Goal: Task Accomplishment & Management: Manage account settings

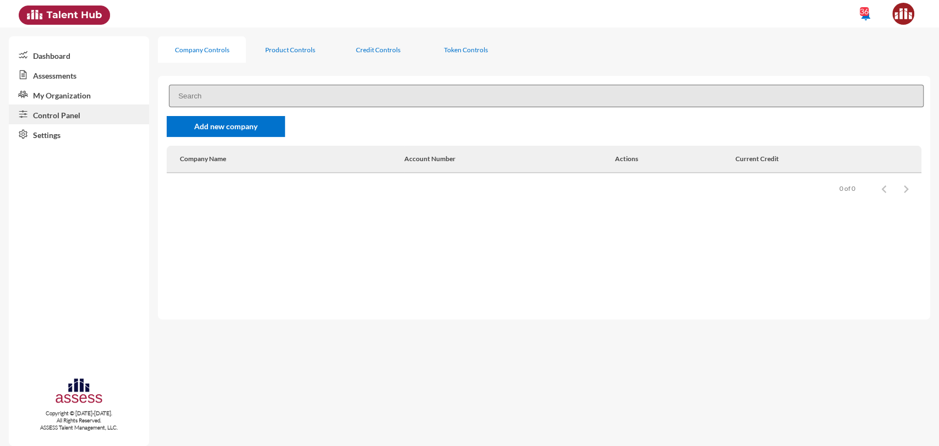
click at [246, 90] on input at bounding box center [546, 96] width 755 height 23
type input "rme"
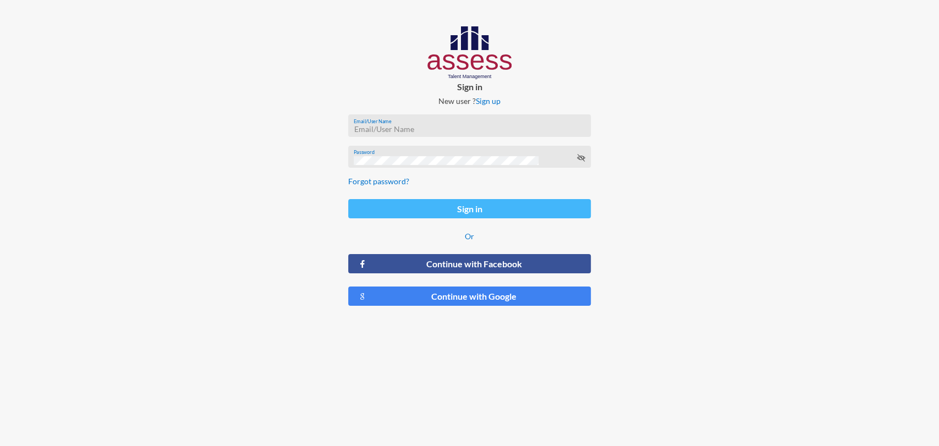
type input "milda.shawky@assesstm.com"
click at [464, 216] on button "Sign in" at bounding box center [469, 208] width 243 height 19
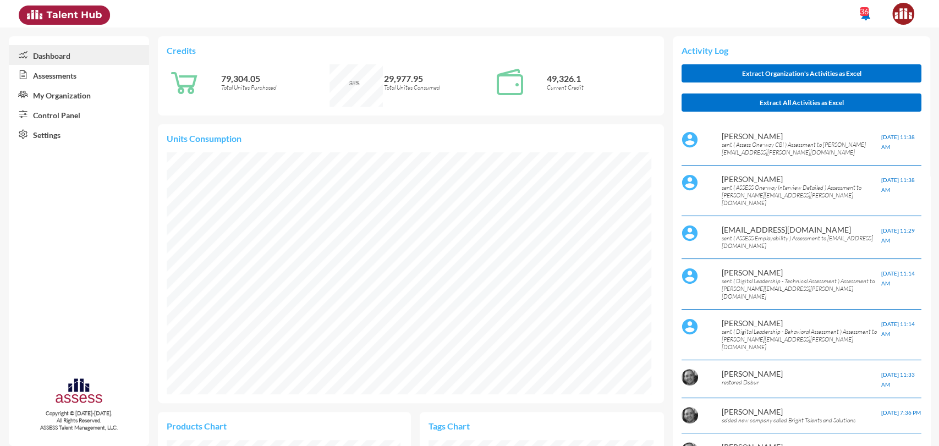
click at [89, 113] on link "Control Panel" at bounding box center [79, 115] width 140 height 20
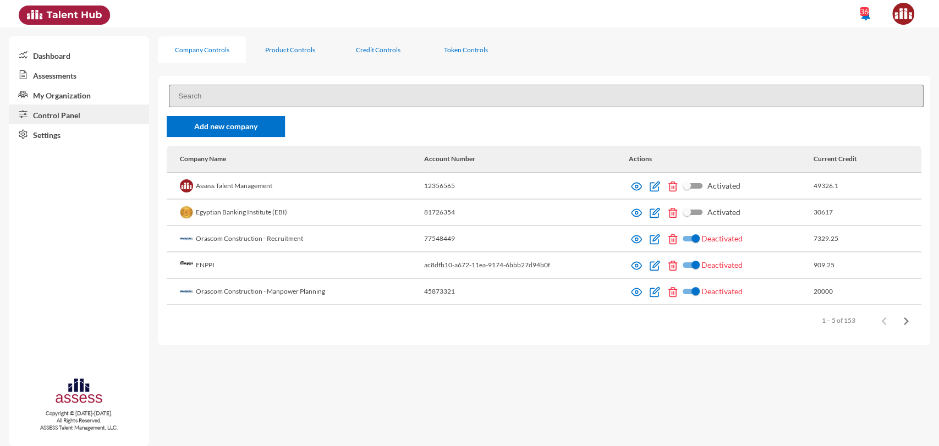
click at [258, 105] on input at bounding box center [546, 96] width 755 height 23
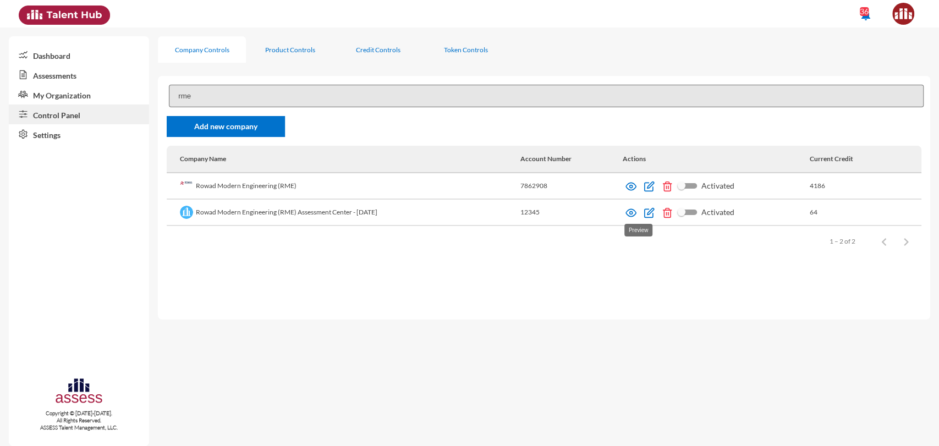
type input "rme"
click at [635, 214] on img at bounding box center [631, 212] width 11 height 11
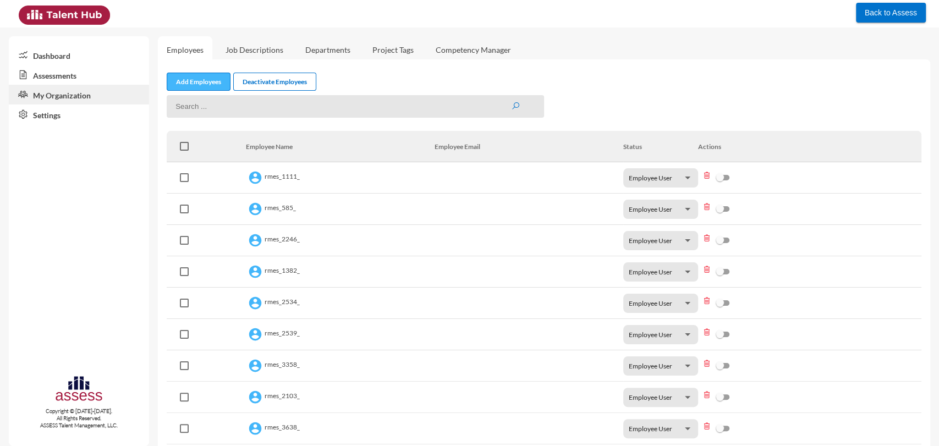
click at [209, 81] on link "Add Employees" at bounding box center [199, 82] width 64 height 18
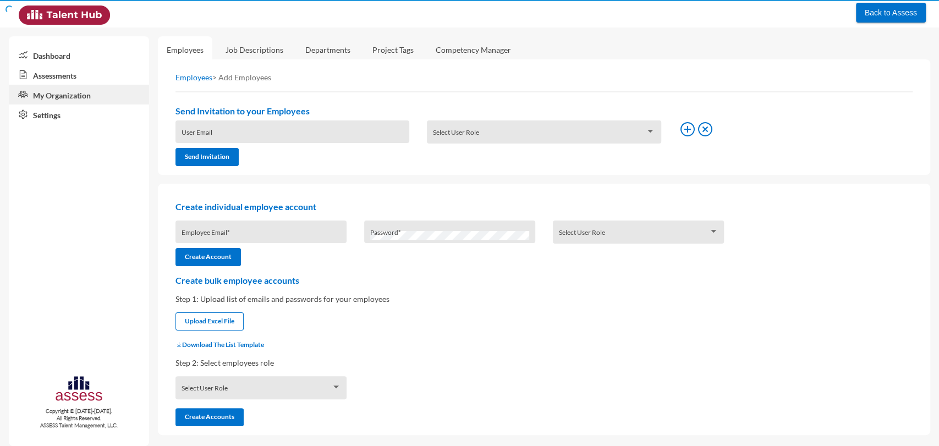
type input "milda.shawky@assesstm.com"
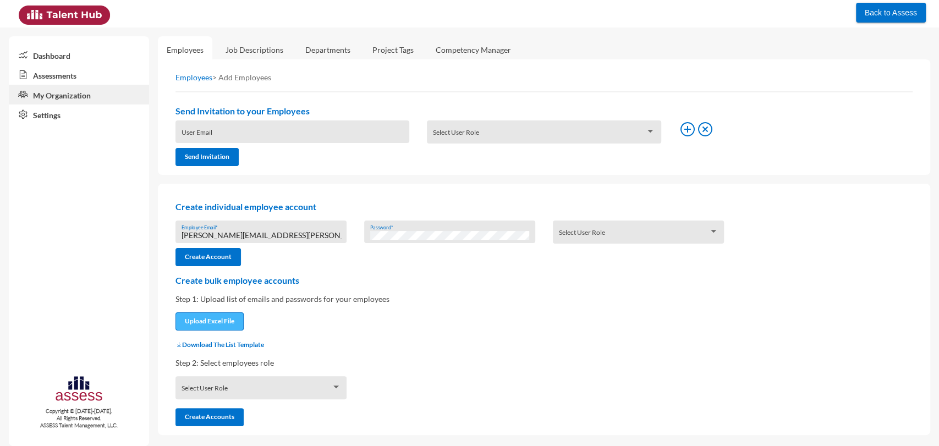
click at [232, 322] on input "file" at bounding box center [209, 323] width 67 height 12
type input "C:\fakepath\UserListTemplate 21 aug creation.xlsx"
click at [194, 393] on span at bounding box center [257, 391] width 150 height 9
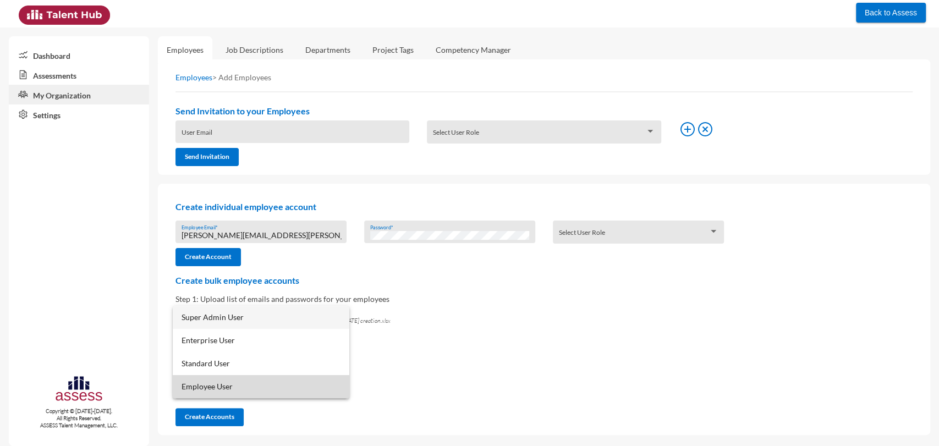
click at [194, 393] on span "Employee User" at bounding box center [262, 386] width 160 height 23
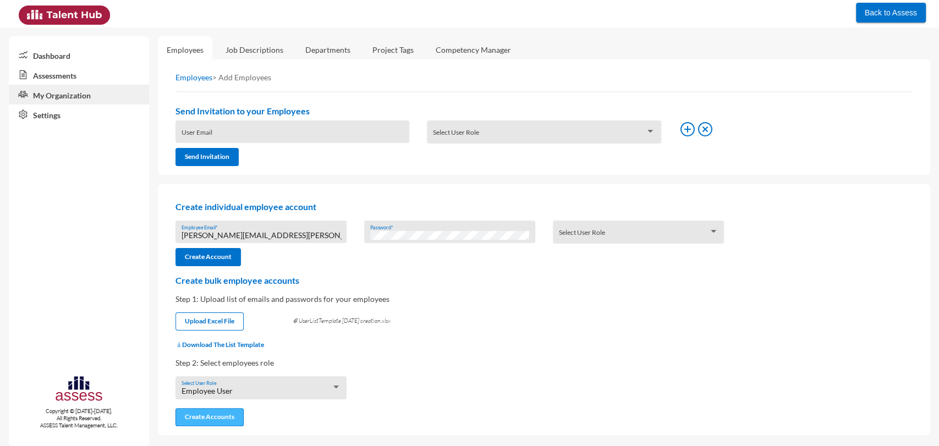
click at [217, 419] on button "Create Accounts" at bounding box center [210, 417] width 68 height 18
click at [65, 75] on link "Assessments" at bounding box center [79, 75] width 140 height 20
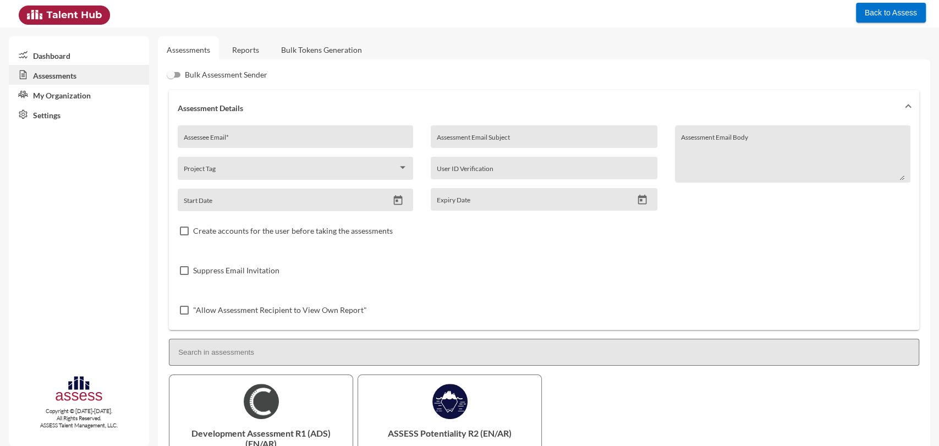
click at [254, 45] on link "Reports" at bounding box center [245, 49] width 45 height 27
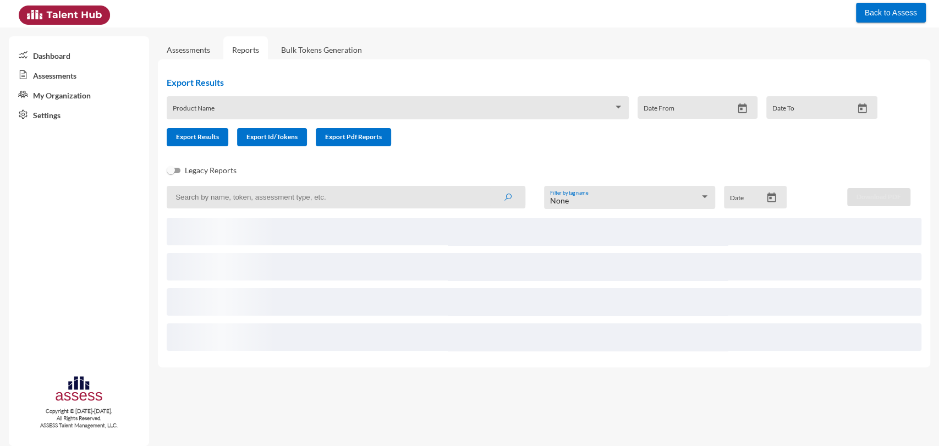
click at [286, 193] on input at bounding box center [346, 197] width 359 height 23
type input "r"
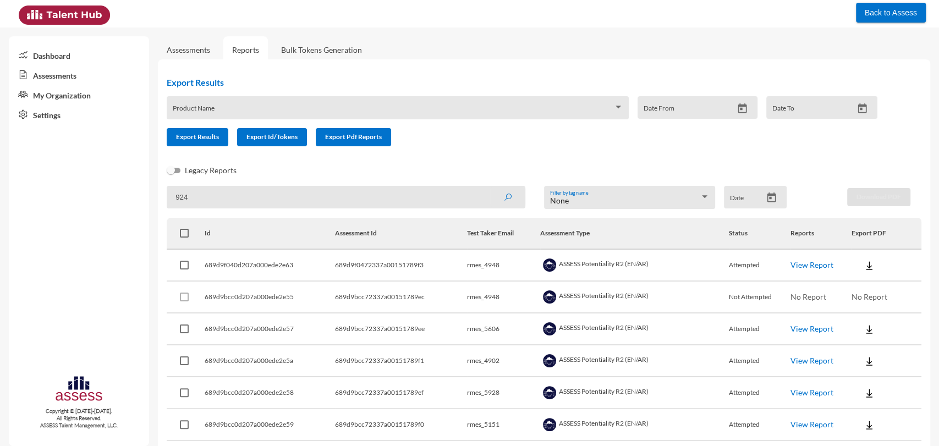
click at [490, 187] on button "submit" at bounding box center [507, 197] width 35 height 20
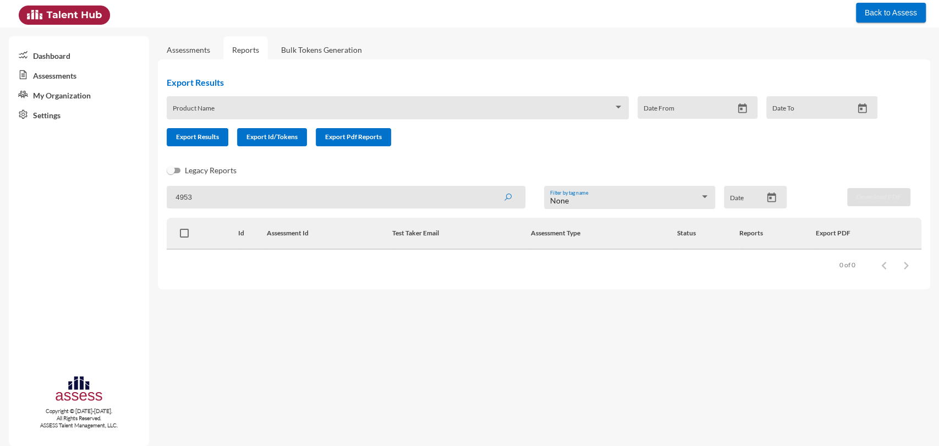
type input "4953"
click at [490, 187] on button "submit" at bounding box center [507, 197] width 35 height 20
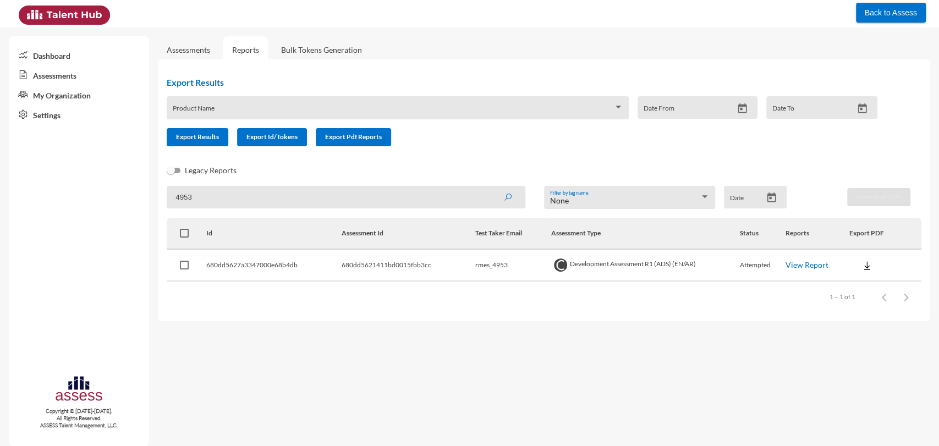
click at [417, 327] on mat-sidenav-content "Assessments Reports Bulk Tokens Generation Export Results Product Name Date Fro…" at bounding box center [548, 237] width 781 height 419
click at [813, 270] on link "View Report" at bounding box center [807, 264] width 43 height 9
click at [69, 92] on link "My Organization" at bounding box center [79, 95] width 140 height 20
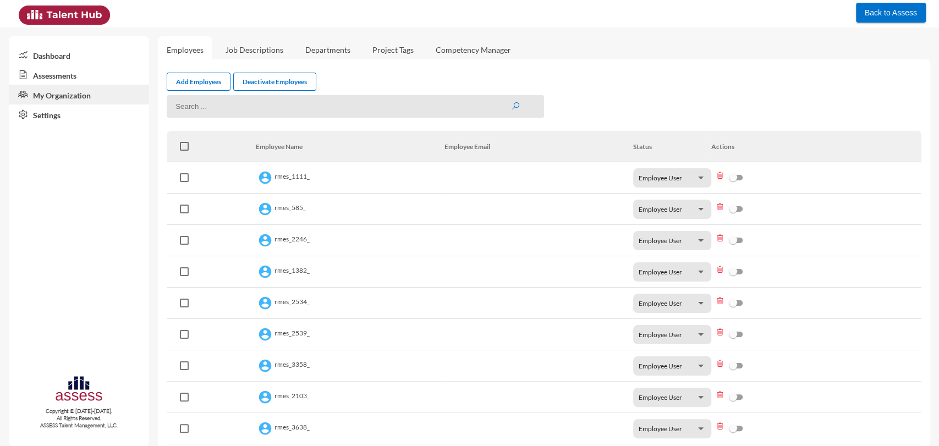
click at [62, 120] on link "Settings" at bounding box center [79, 115] width 140 height 20
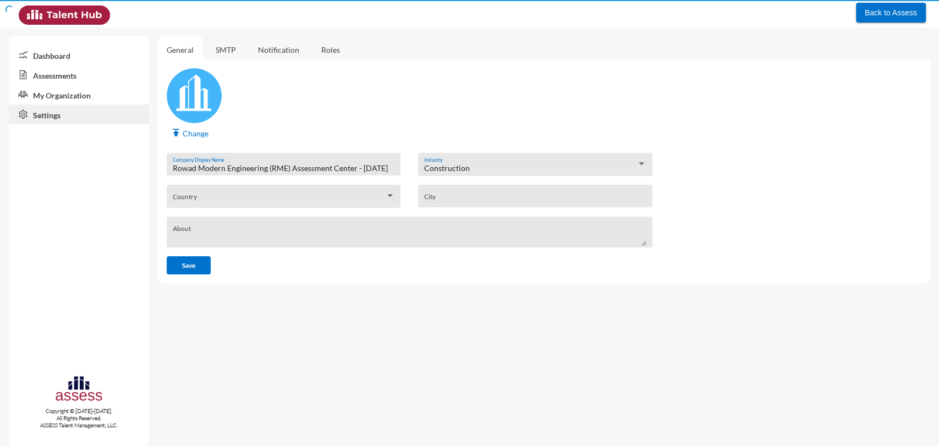
click at [62, 120] on link "Settings" at bounding box center [79, 115] width 140 height 20
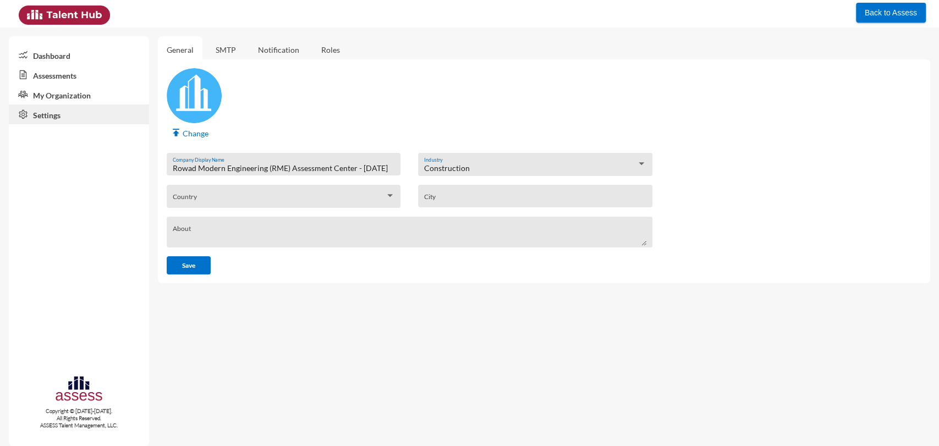
click at [88, 96] on link "My Organization" at bounding box center [79, 95] width 140 height 20
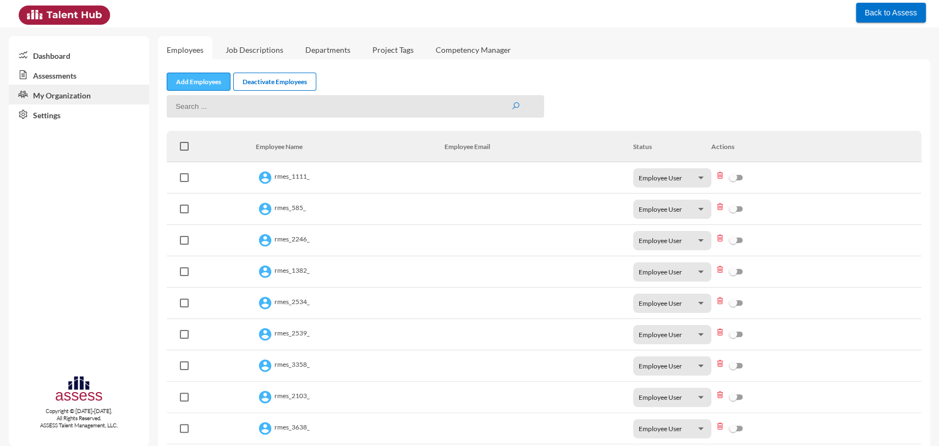
click at [188, 88] on link "Add Employees" at bounding box center [199, 82] width 64 height 18
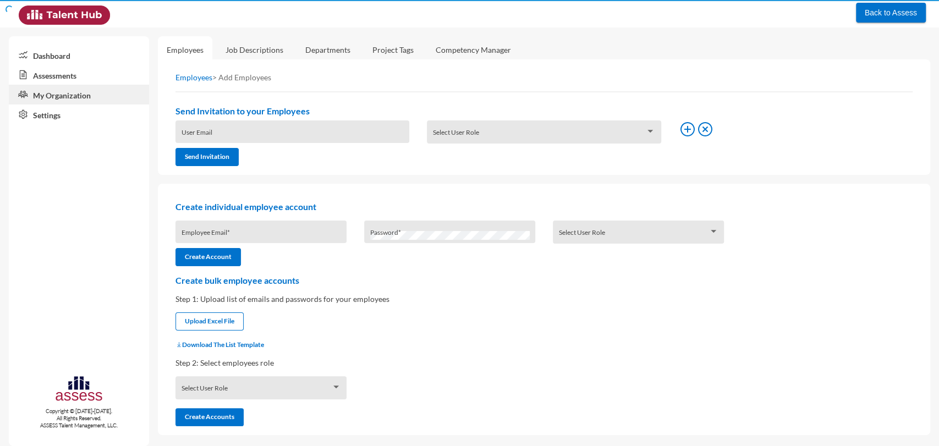
type input "milda.shawky@assesstm.com"
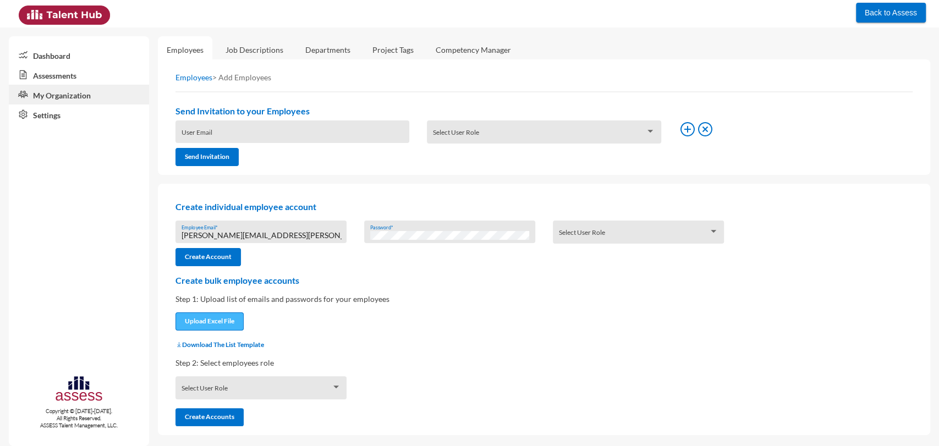
click at [216, 326] on input "file" at bounding box center [209, 323] width 67 height 12
type input "C:\fakepath\UserListTemplate 21 aug creation.xlsx"
click at [208, 392] on span at bounding box center [257, 391] width 150 height 9
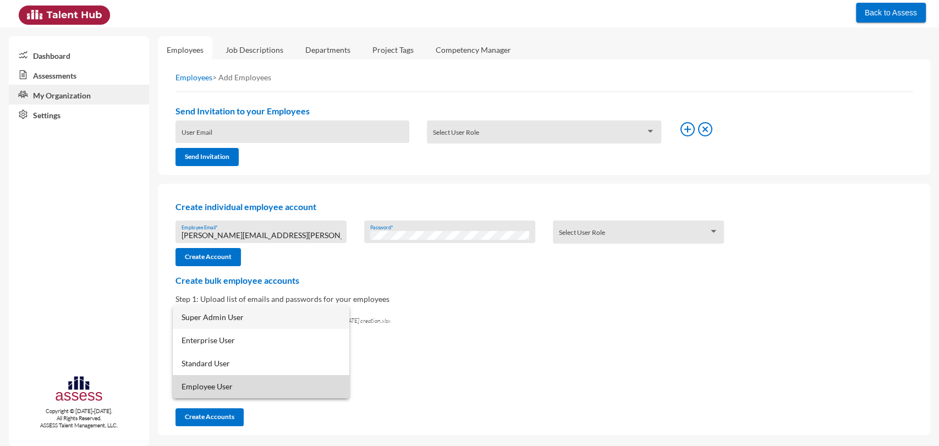
click at [208, 389] on span "Employee User" at bounding box center [262, 386] width 160 height 23
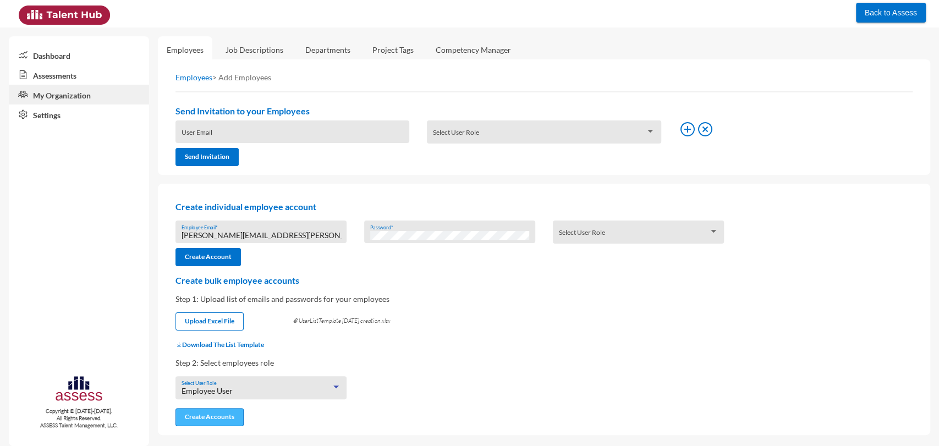
click at [205, 421] on button "Create Accounts" at bounding box center [210, 417] width 68 height 18
click at [59, 70] on link "Assessments" at bounding box center [79, 75] width 140 height 20
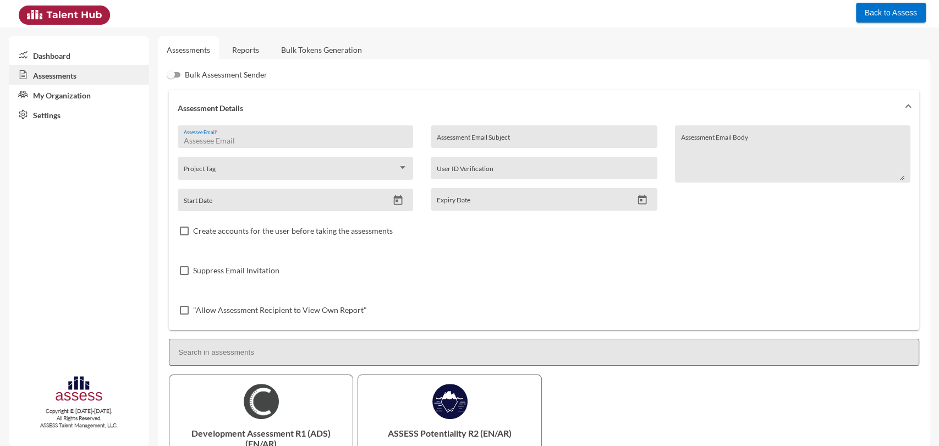
click at [216, 136] on input "Assessee Email *" at bounding box center [296, 140] width 224 height 9
paste input "RMES_5526"
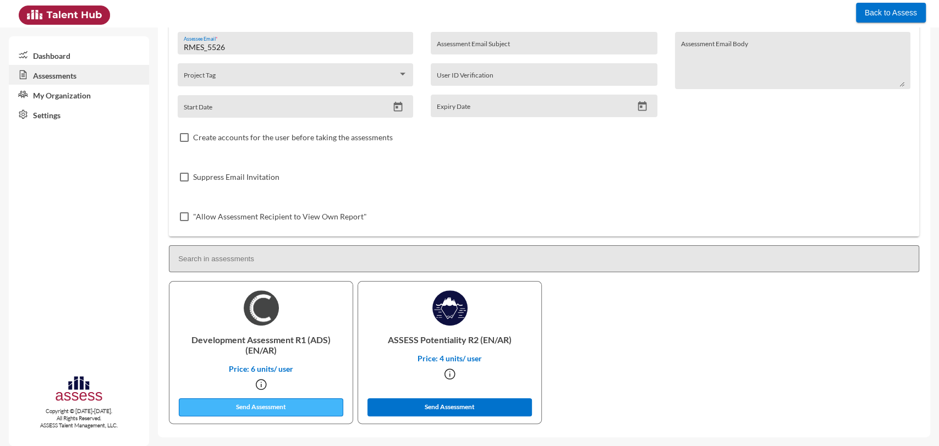
type input "RMES_5526"
click at [285, 407] on button "Send Assessment" at bounding box center [261, 407] width 165 height 18
click at [233, 44] on input "RMES_5526" at bounding box center [296, 47] width 224 height 9
paste input "436"
click at [228, 401] on button "Send Assessment" at bounding box center [261, 407] width 165 height 18
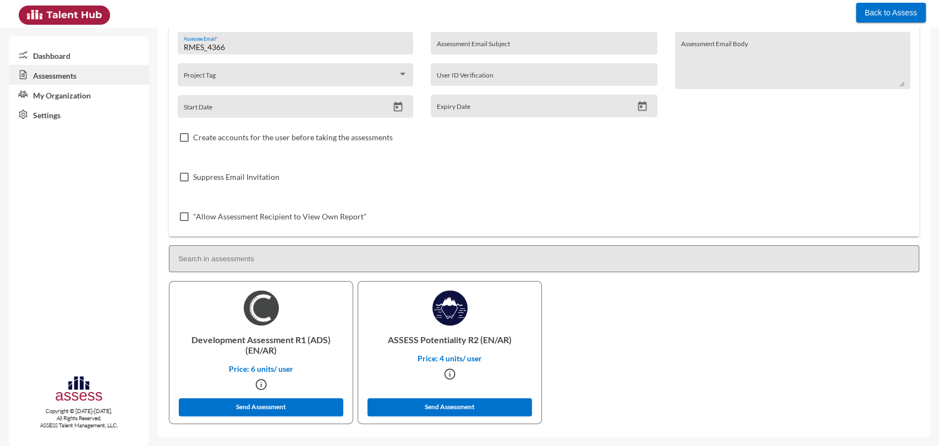
click at [229, 50] on input "RMES_4366" at bounding box center [296, 47] width 224 height 9
paste input "5677"
click at [212, 414] on button "Send Assessment" at bounding box center [261, 407] width 165 height 18
click at [260, 40] on div "RMES_5677 Assessee Email *" at bounding box center [296, 46] width 224 height 17
paste input "3418"
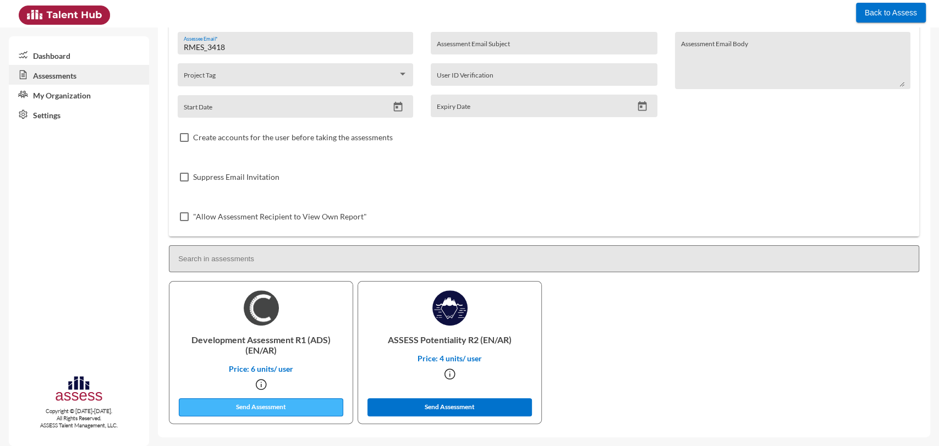
click at [254, 411] on button "Send Assessment" at bounding box center [261, 407] width 165 height 18
click at [238, 45] on input "RMES_3418" at bounding box center [296, 47] width 224 height 9
paste input "85"
click at [462, 174] on div "Suppress Email Invitation" at bounding box center [544, 177] width 733 height 40
click at [250, 48] on input "RMES_858" at bounding box center [296, 47] width 224 height 9
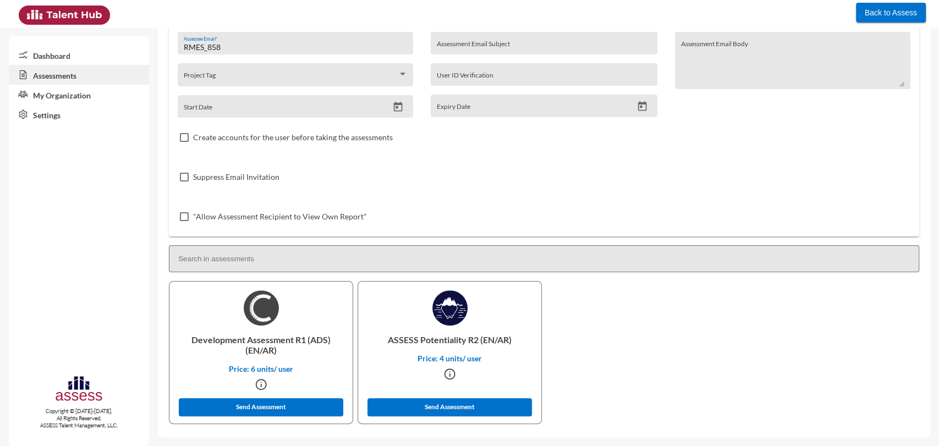
paste input "924"
type input "RMES_924"
click at [233, 403] on button "Send Assessment" at bounding box center [261, 407] width 165 height 18
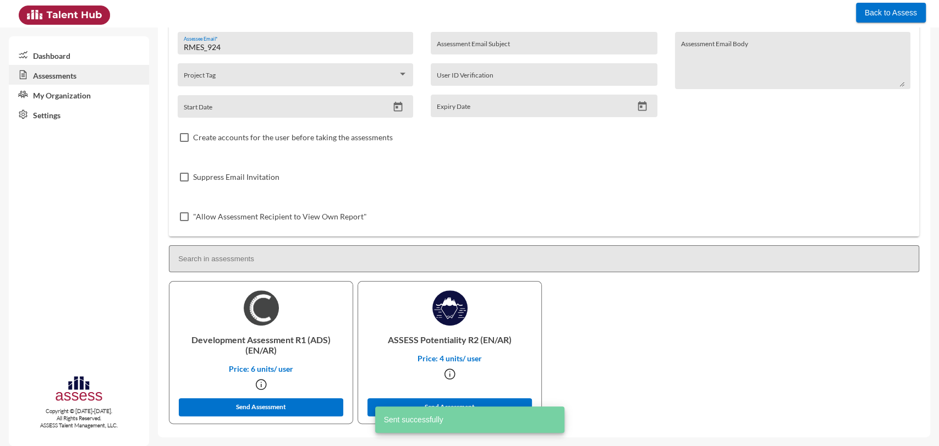
scroll to position [0, 0]
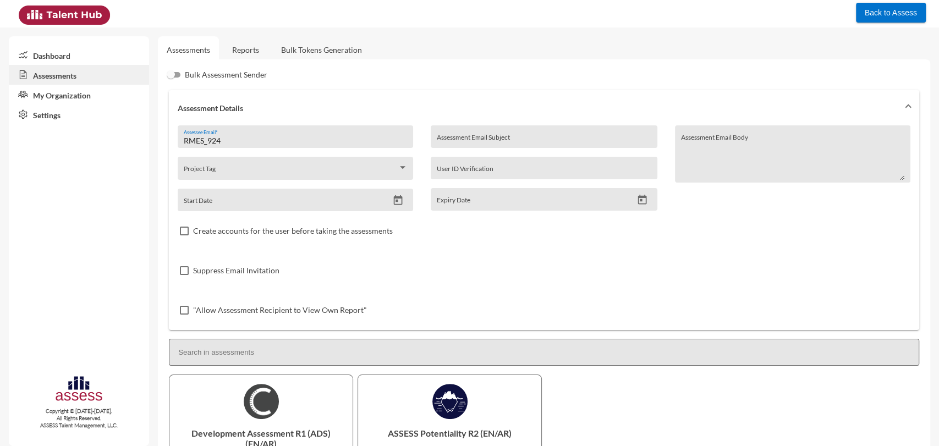
click at [255, 50] on link "Reports" at bounding box center [245, 49] width 45 height 27
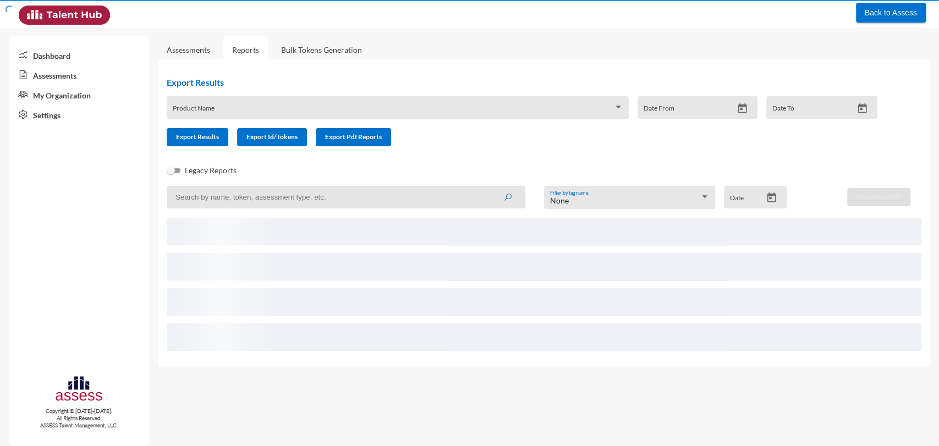
click at [253, 204] on input at bounding box center [346, 197] width 359 height 23
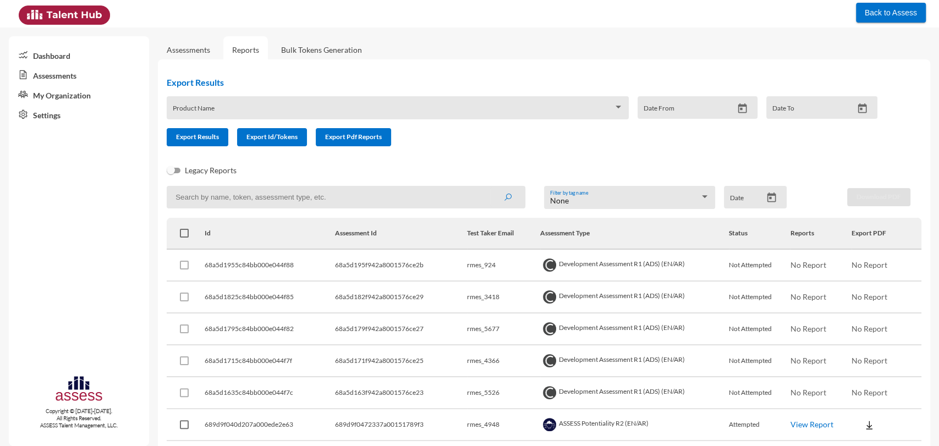
paste input "RMES_924"
type input "RMES_924"
click at [490, 187] on button "submit" at bounding box center [507, 197] width 35 height 20
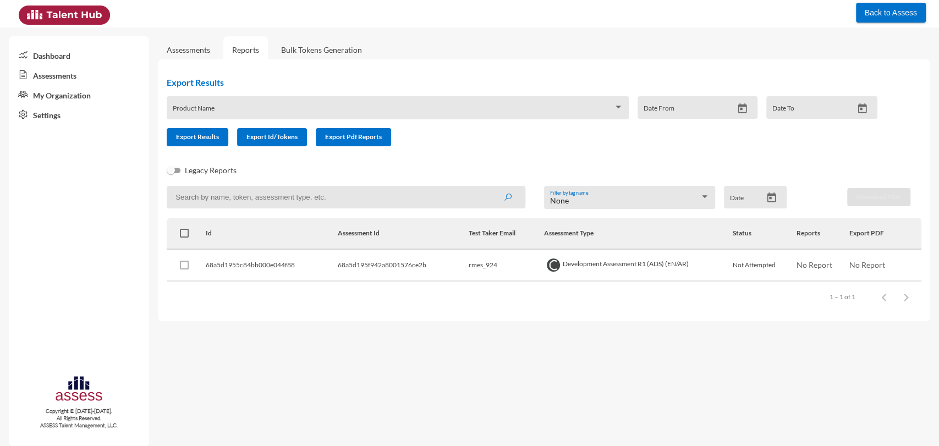
click at [118, 160] on div "Dashboard Assessments My Organization Settings Copyright © 2015-2024. All Right…" at bounding box center [79, 241] width 140 height 410
click at [203, 44] on link "Assessments" at bounding box center [188, 49] width 61 height 27
click at [214, 53] on link "Assessments" at bounding box center [188, 49] width 61 height 27
click at [206, 51] on link "Assessments" at bounding box center [188, 49] width 43 height 9
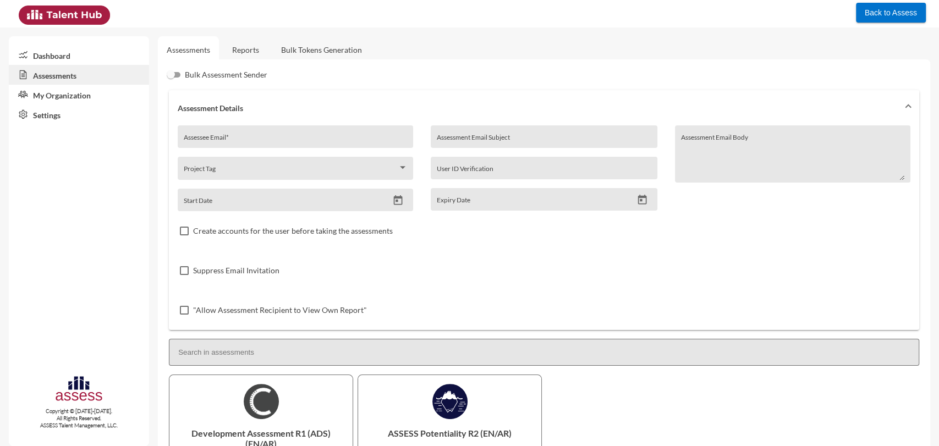
click at [233, 51] on link "Reports" at bounding box center [245, 49] width 45 height 27
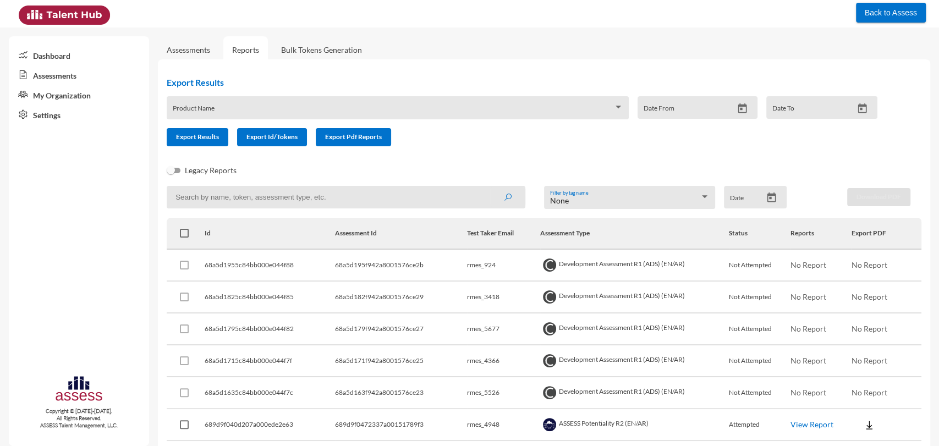
click at [200, 46] on link "Assessments" at bounding box center [188, 49] width 43 height 9
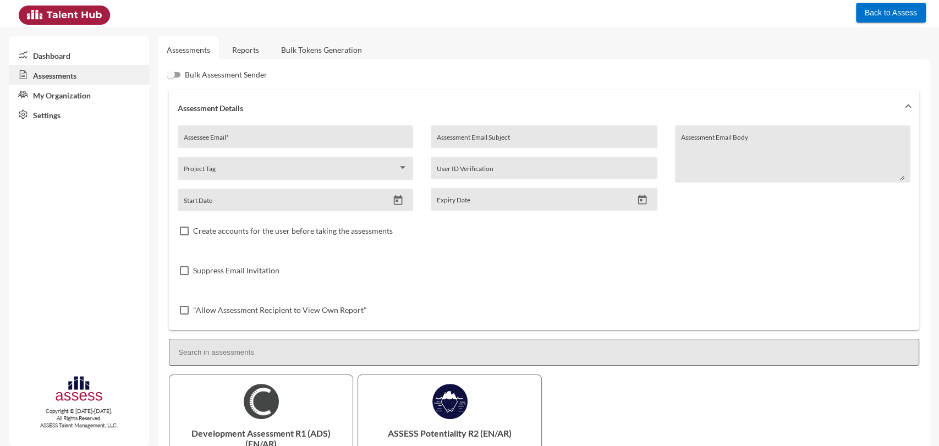
click at [229, 133] on div "Assessee Email *" at bounding box center [296, 140] width 224 height 17
paste input "RMES_858"
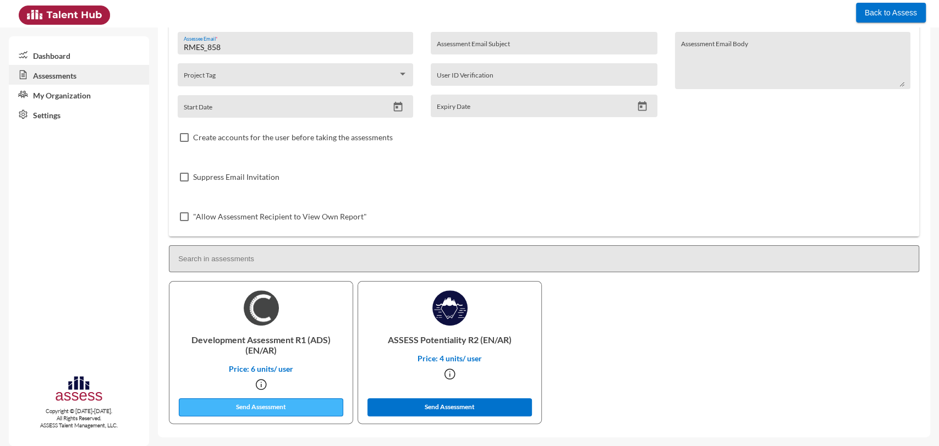
type input "RMES_858"
click at [228, 402] on button "Send Assessment" at bounding box center [261, 407] width 165 height 18
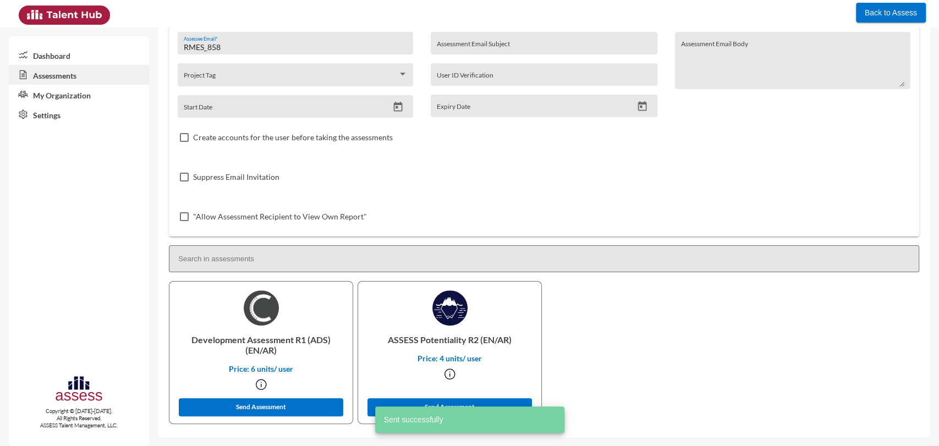
scroll to position [0, 0]
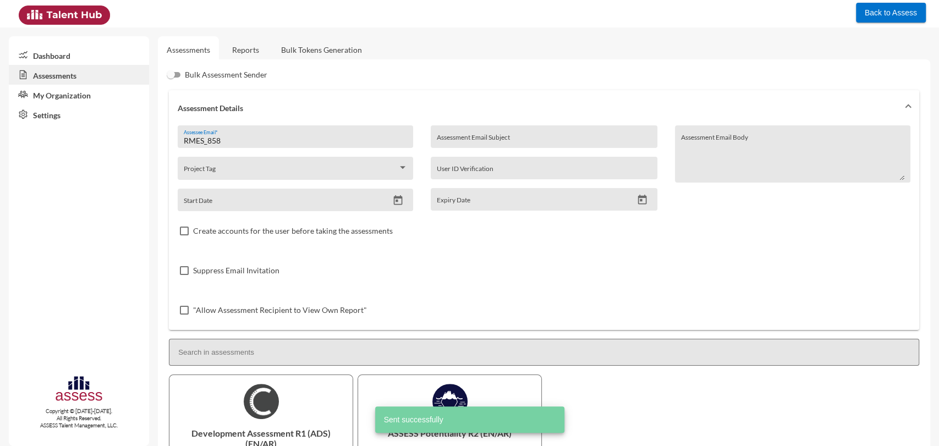
click at [249, 46] on link "Reports" at bounding box center [245, 49] width 45 height 27
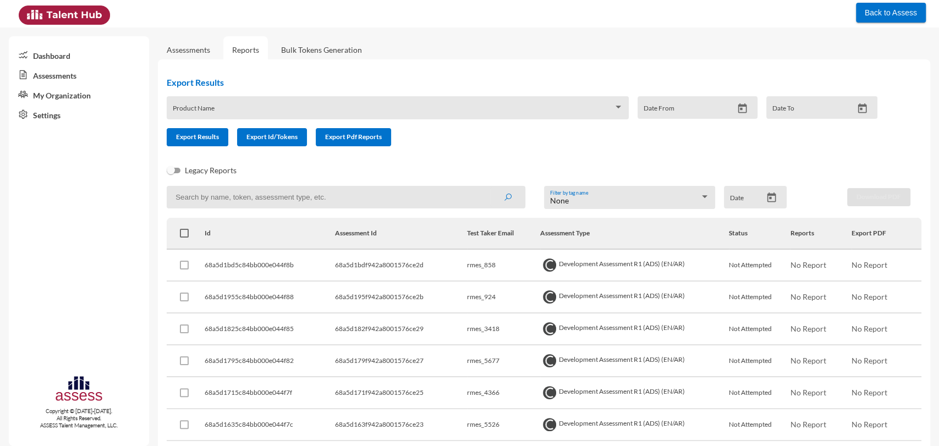
click at [51, 54] on link "Dashboard" at bounding box center [79, 55] width 140 height 20
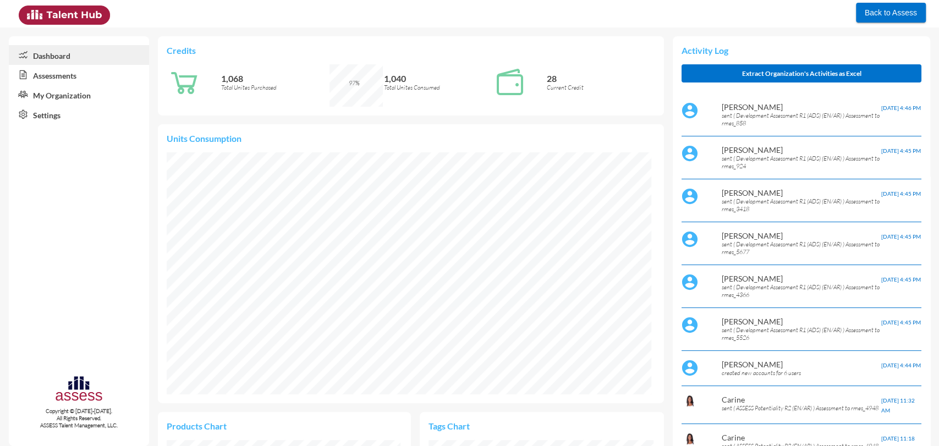
click at [51, 54] on link "Dashboard" at bounding box center [79, 55] width 140 height 20
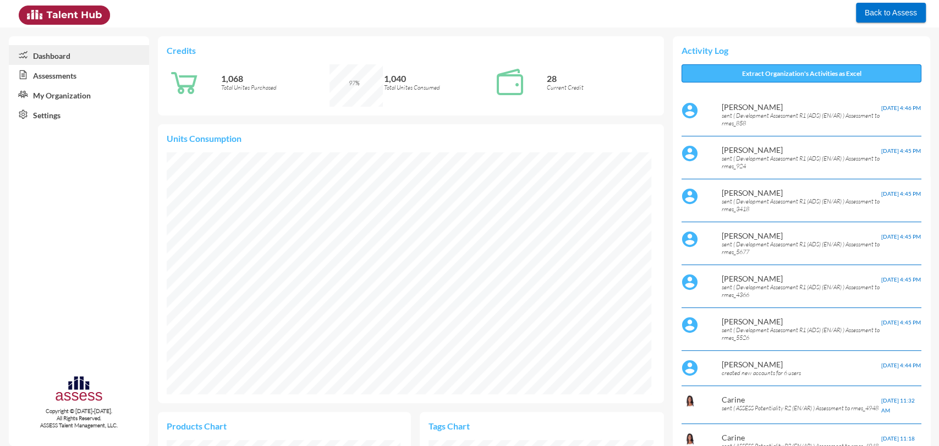
click at [810, 74] on button "Extract Organization's Activities as Excel" at bounding box center [802, 73] width 240 height 18
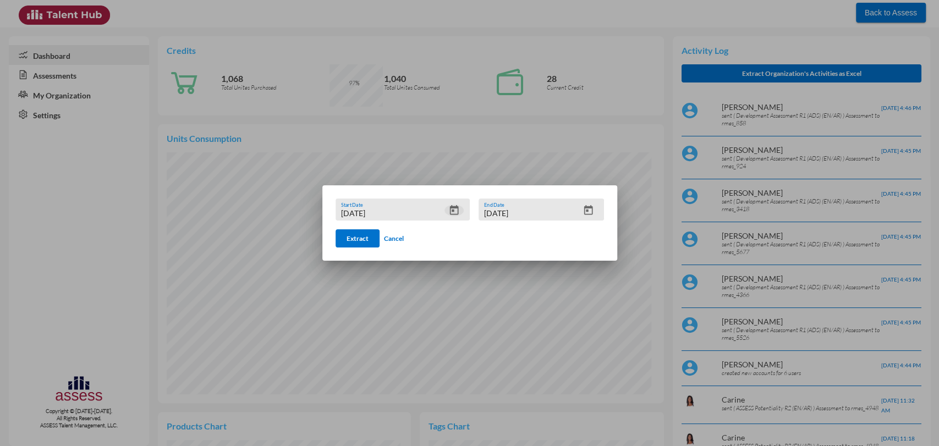
click at [455, 212] on icon "Open calendar" at bounding box center [455, 211] width 12 height 12
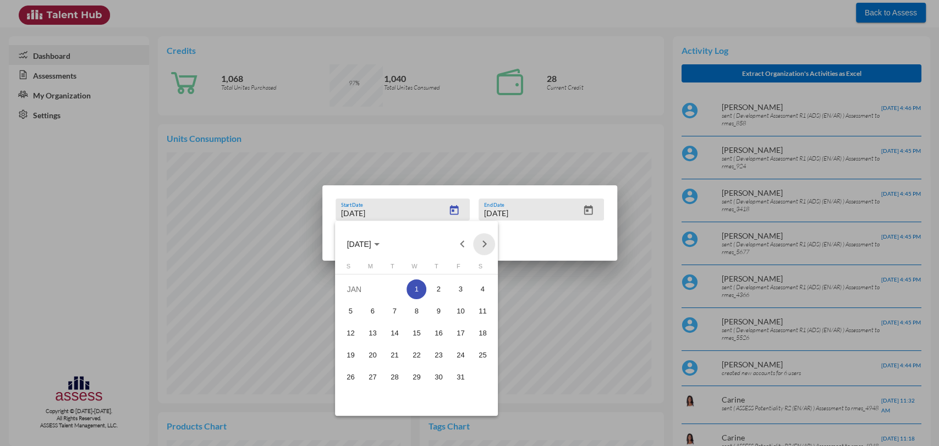
click at [478, 238] on button "Next month" at bounding box center [484, 244] width 22 height 22
click at [395, 307] on div "1" at bounding box center [395, 312] width 20 height 20
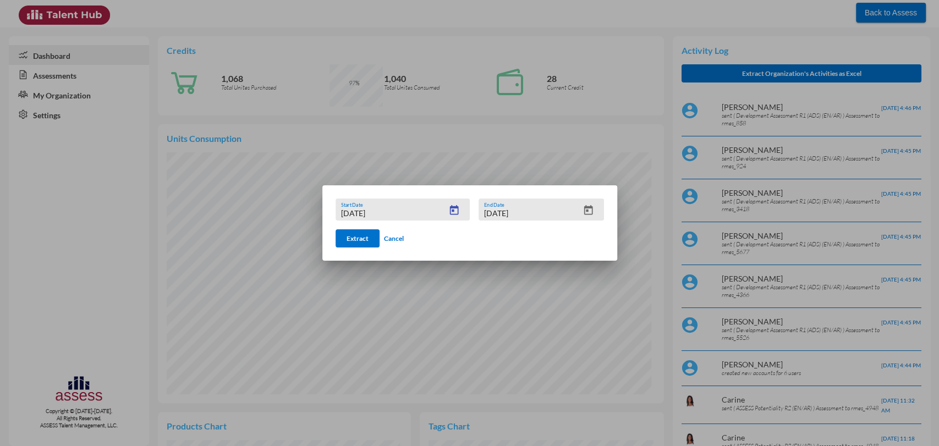
type input "4/1/2025"
click at [586, 212] on icon "Open calendar" at bounding box center [589, 211] width 12 height 12
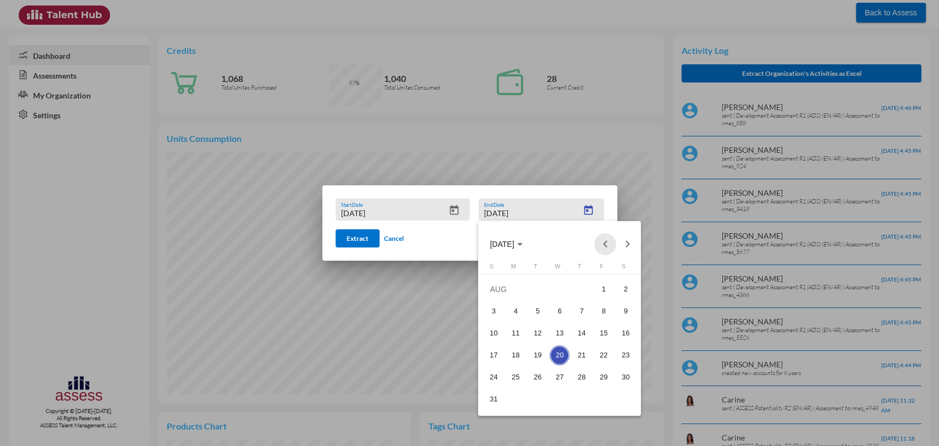
click at [602, 241] on button "Previous month" at bounding box center [605, 244] width 22 height 22
click at [554, 392] on div "30" at bounding box center [560, 400] width 20 height 20
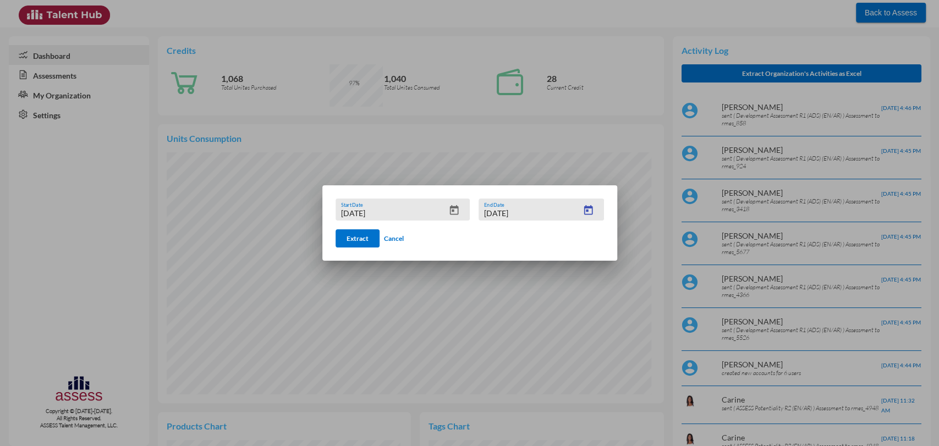
type input "4/30/2025"
click at [346, 236] on button "Extract" at bounding box center [358, 238] width 44 height 18
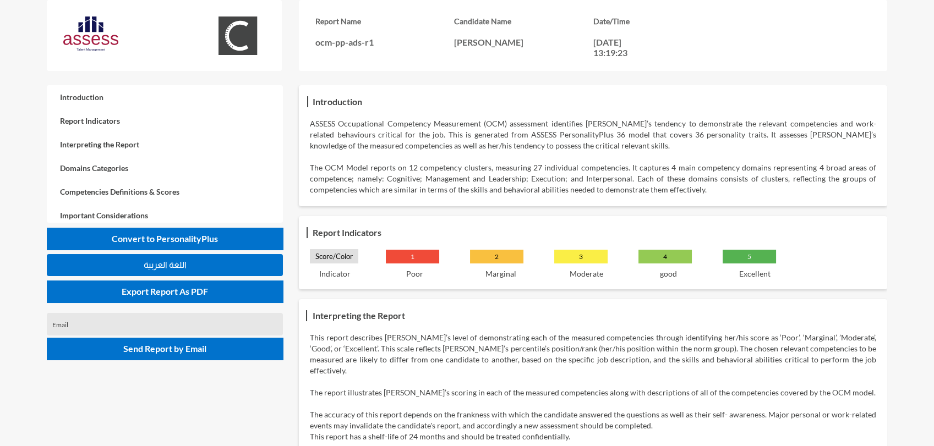
drag, startPoint x: 589, startPoint y: 39, endPoint x: 639, endPoint y: 45, distance: 49.8
click at [639, 45] on div "Report Name ocm-pp-ads-r1 Candidate Name Mohamed Mansour Date/Time 27-04-2025, …" at bounding box center [592, 37] width 555 height 41
click at [521, 80] on div "Report Name ocm-pp-ads-r1 Candidate Name Mohamed Mansour Date/Time 27-04-2025, …" at bounding box center [514, 42] width 934 height 85
